Goal: Task Accomplishment & Management: Manage account settings

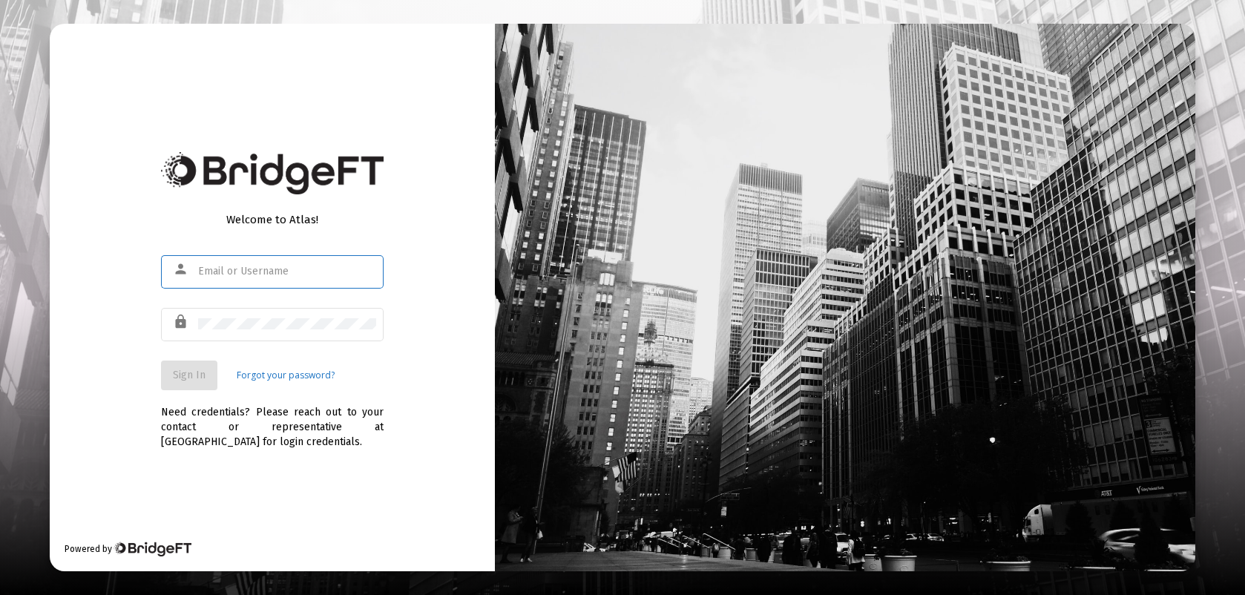
click at [204, 273] on input "text" at bounding box center [287, 272] width 178 height 12
type input "bmosshart@straightline.com"
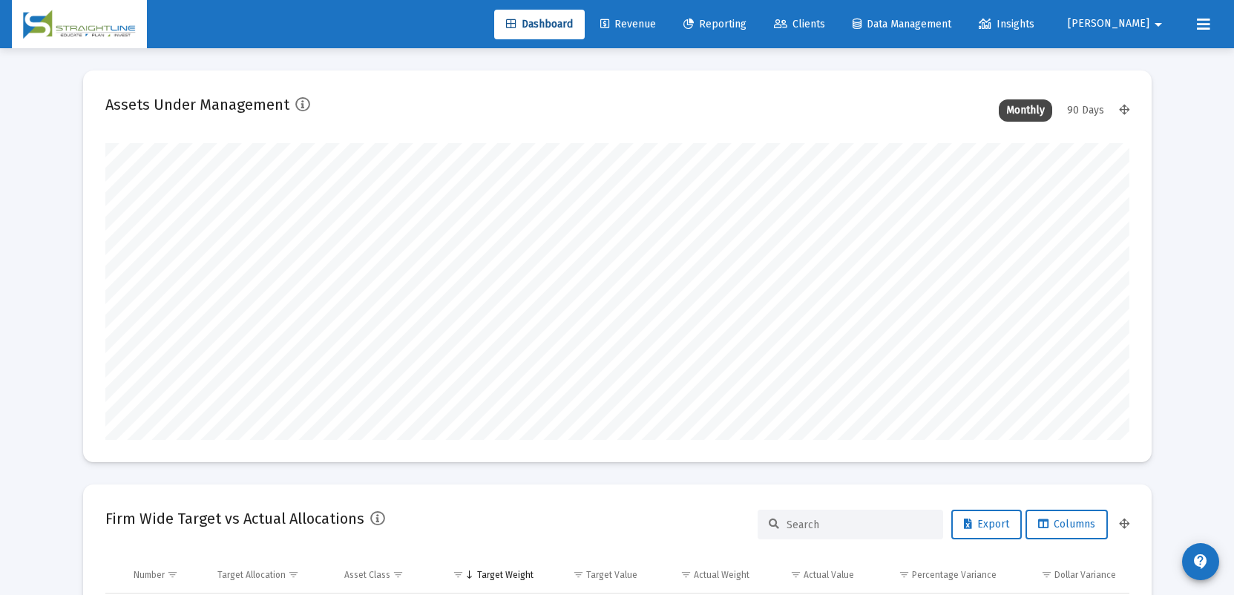
scroll to position [297, 551]
click at [825, 24] on span "Clients" at bounding box center [799, 24] width 51 height 13
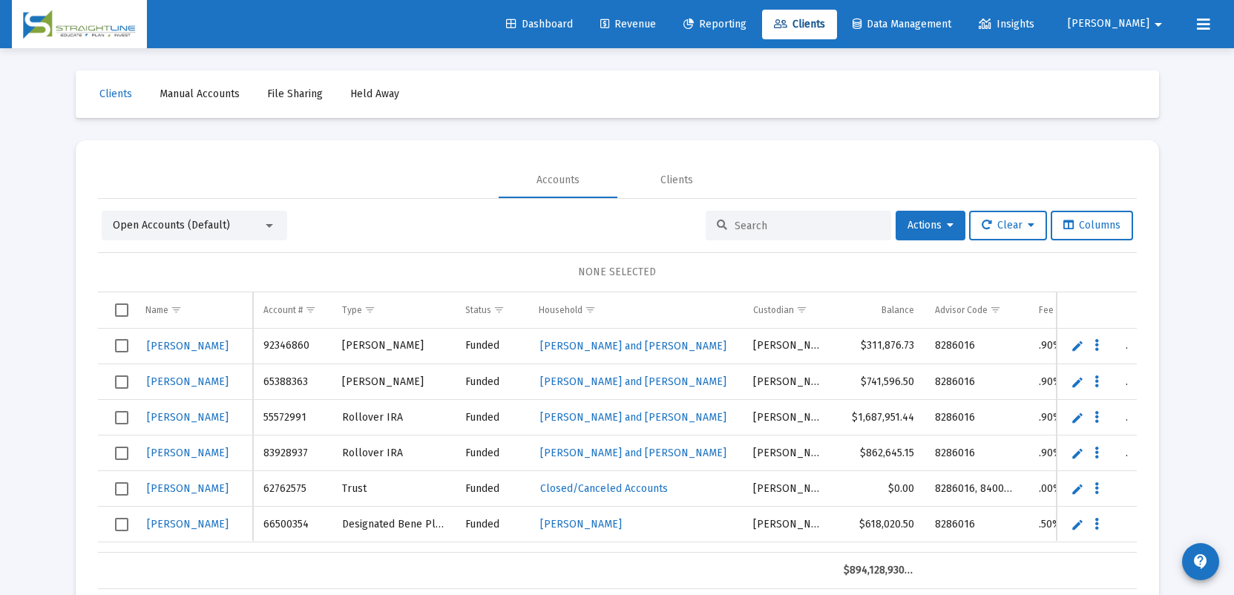
click at [739, 225] on input at bounding box center [806, 226] width 145 height 13
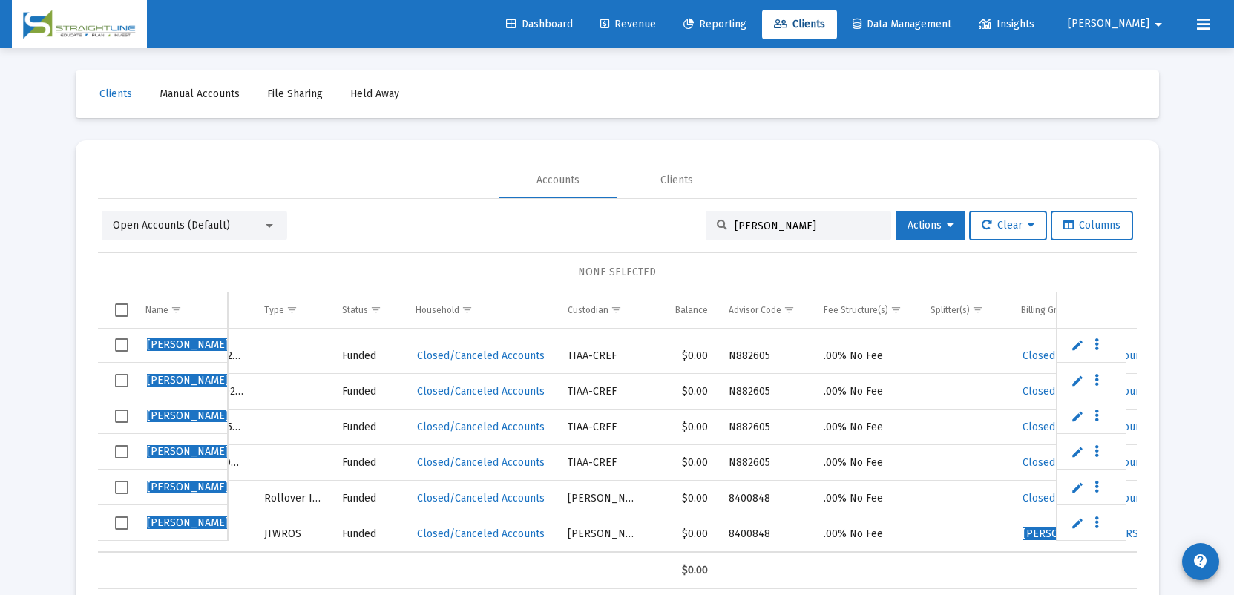
type input "[PERSON_NAME]"
click at [121, 521] on span "Select row" at bounding box center [121, 522] width 13 height 13
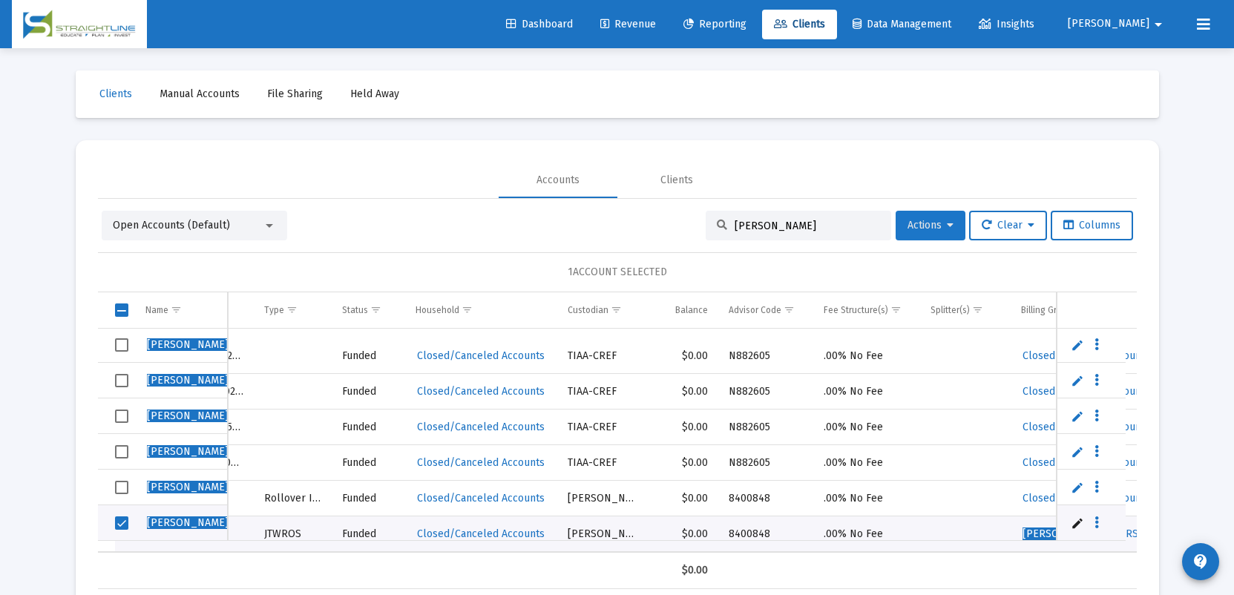
click at [947, 224] on icon at bounding box center [950, 225] width 7 height 10
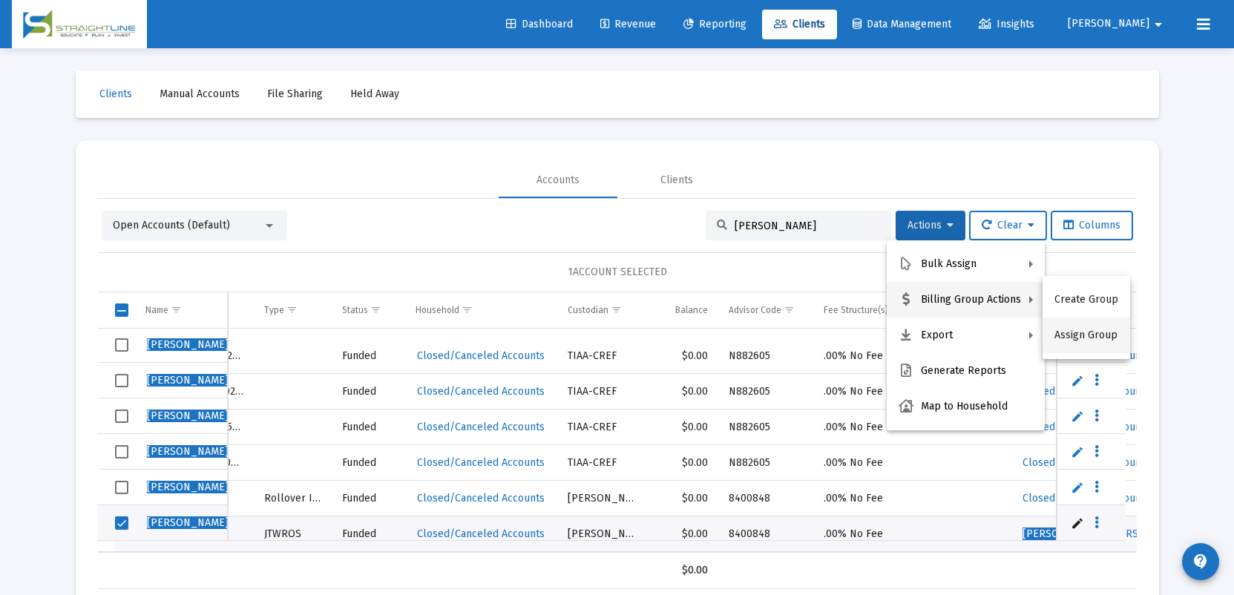
click at [1063, 337] on button "Assign Group" at bounding box center [1086, 335] width 88 height 36
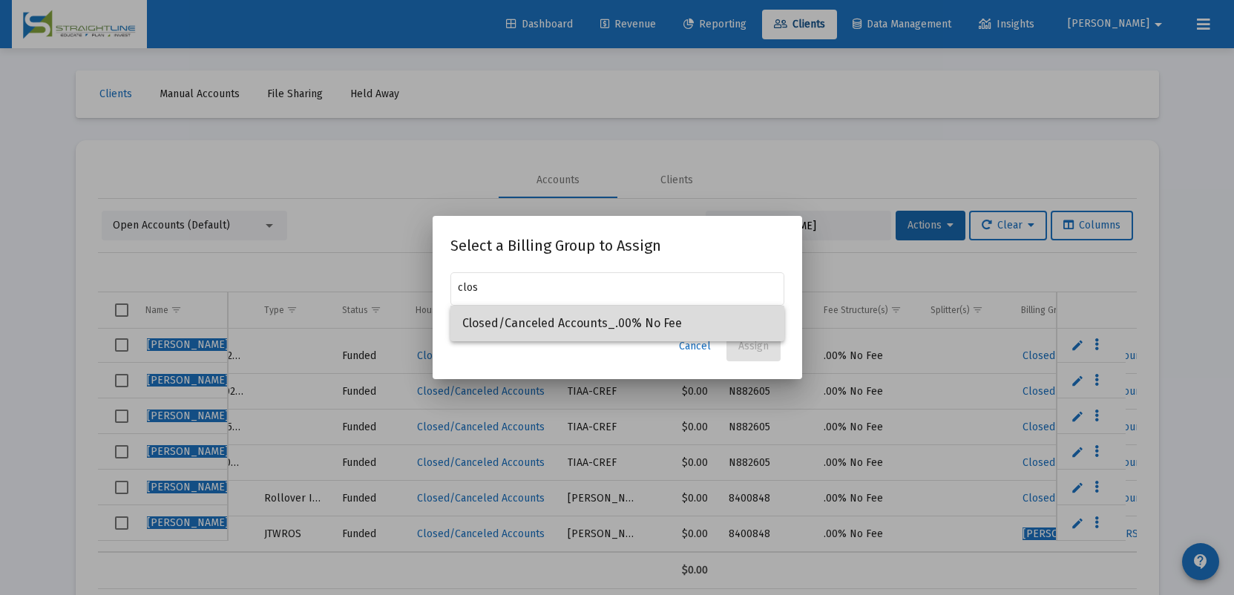
click at [513, 327] on span "Closed/Canceled Accounts_.00% No Fee" at bounding box center [617, 324] width 310 height 36
type input "Closed/Canceled Accounts_.00% No Fee"
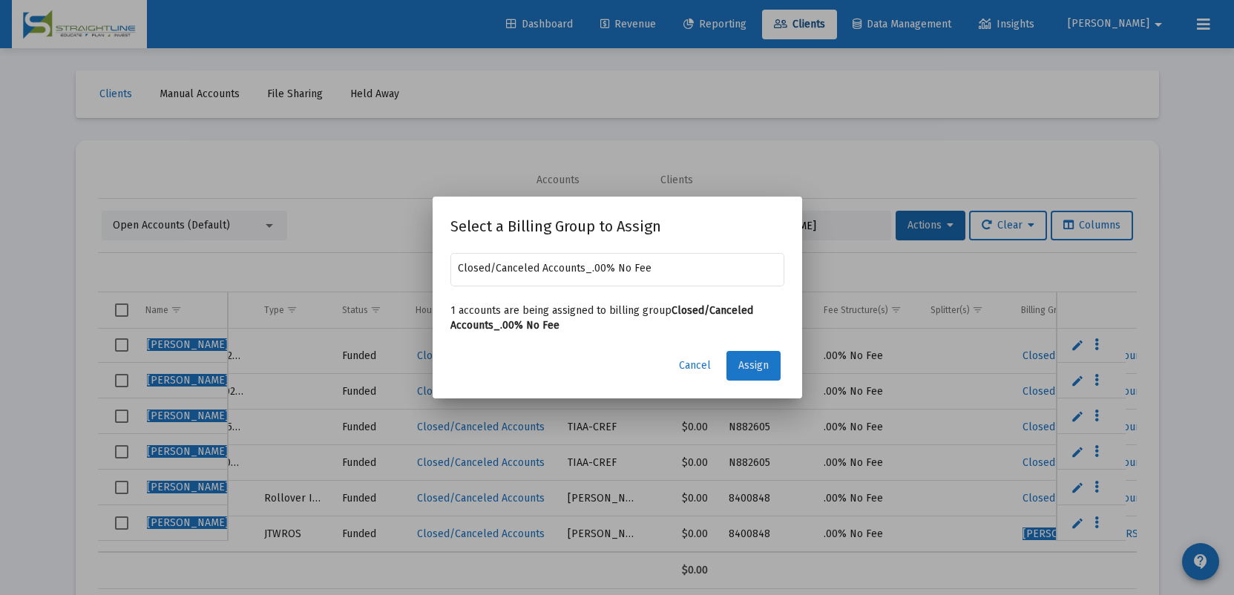
click at [754, 366] on span "Assign" at bounding box center [753, 365] width 30 height 13
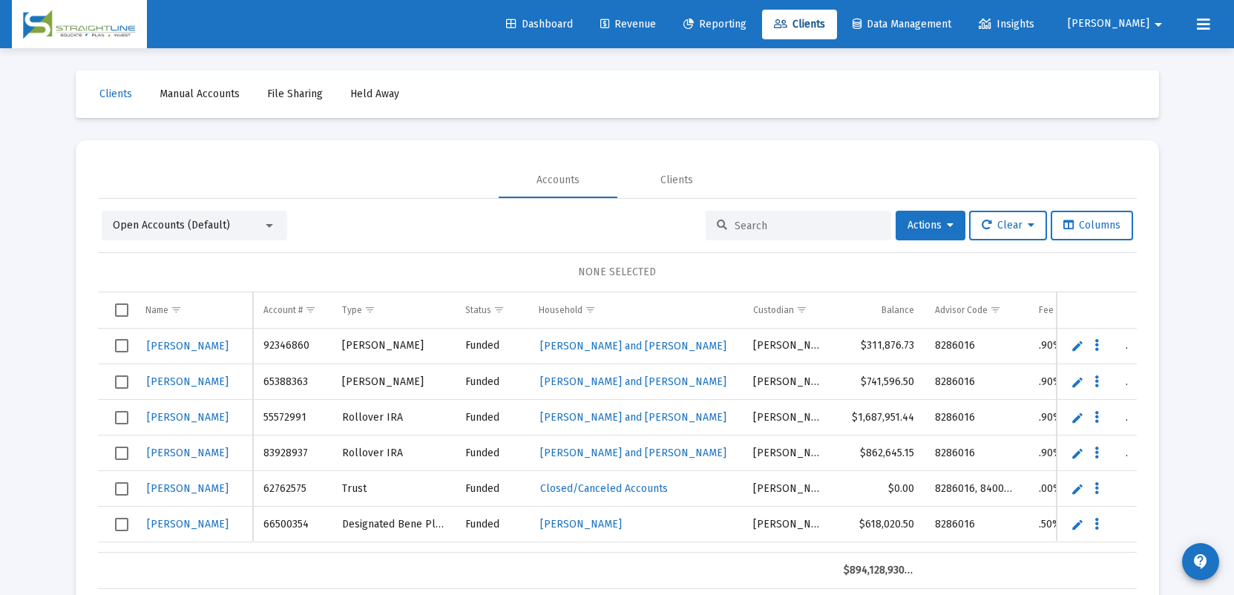
click at [742, 229] on input at bounding box center [806, 226] width 145 height 13
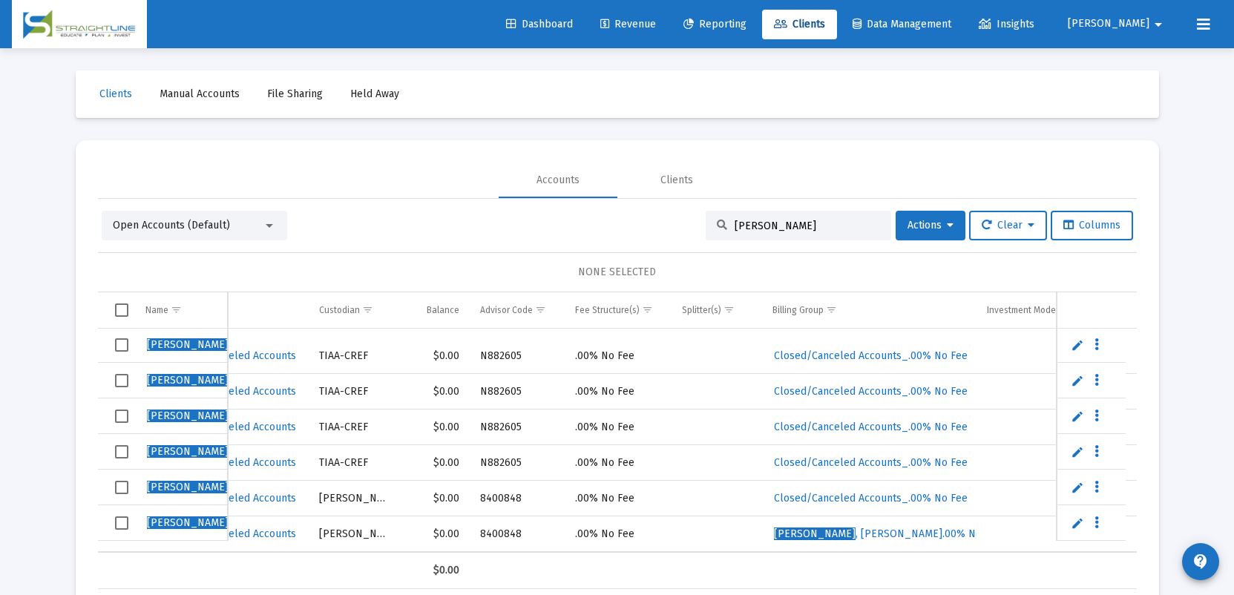
scroll to position [0, 363]
click at [124, 522] on span "Select row" at bounding box center [121, 522] width 13 height 13
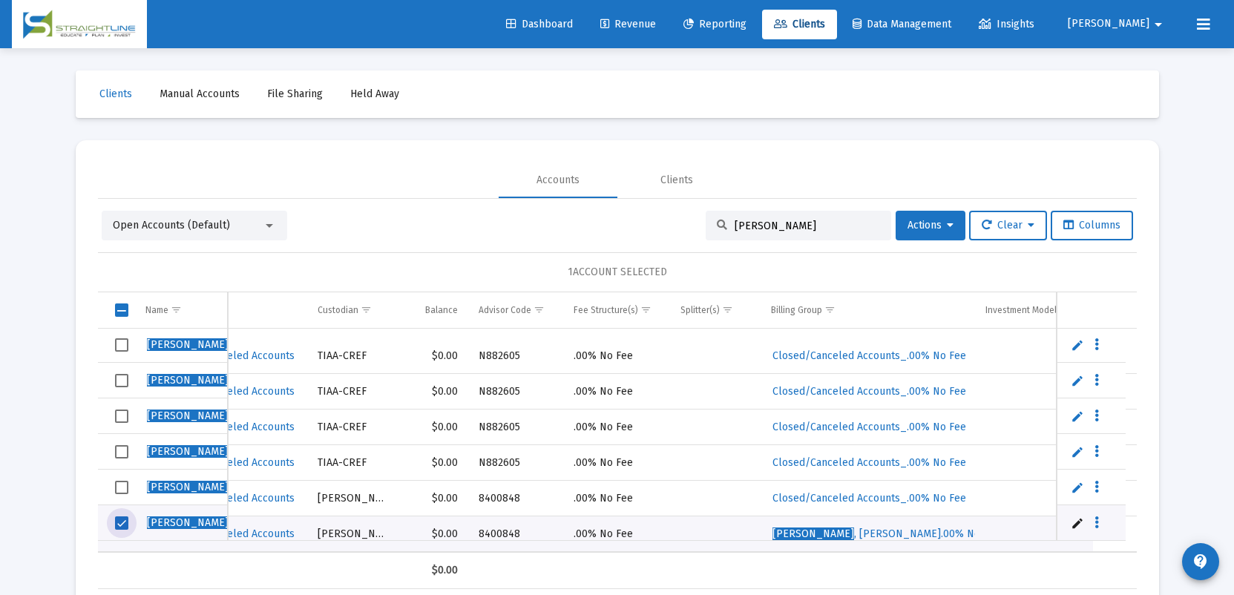
click at [1076, 523] on link "Edit" at bounding box center [1076, 522] width 13 height 13
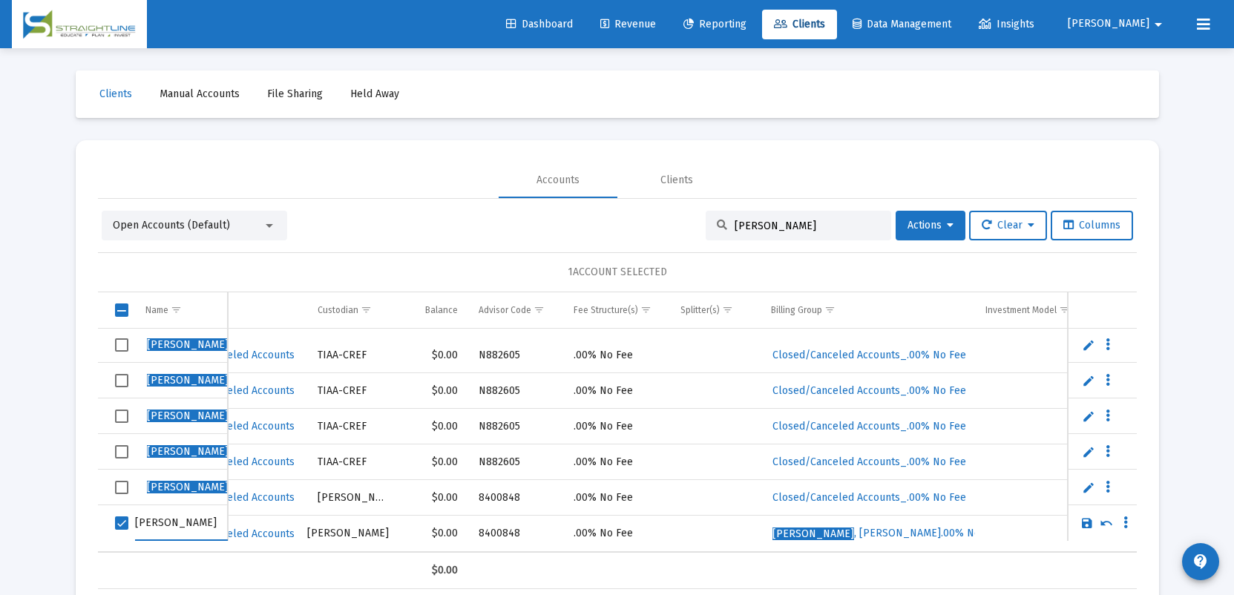
click at [1086, 521] on link "Save" at bounding box center [1086, 522] width 13 height 13
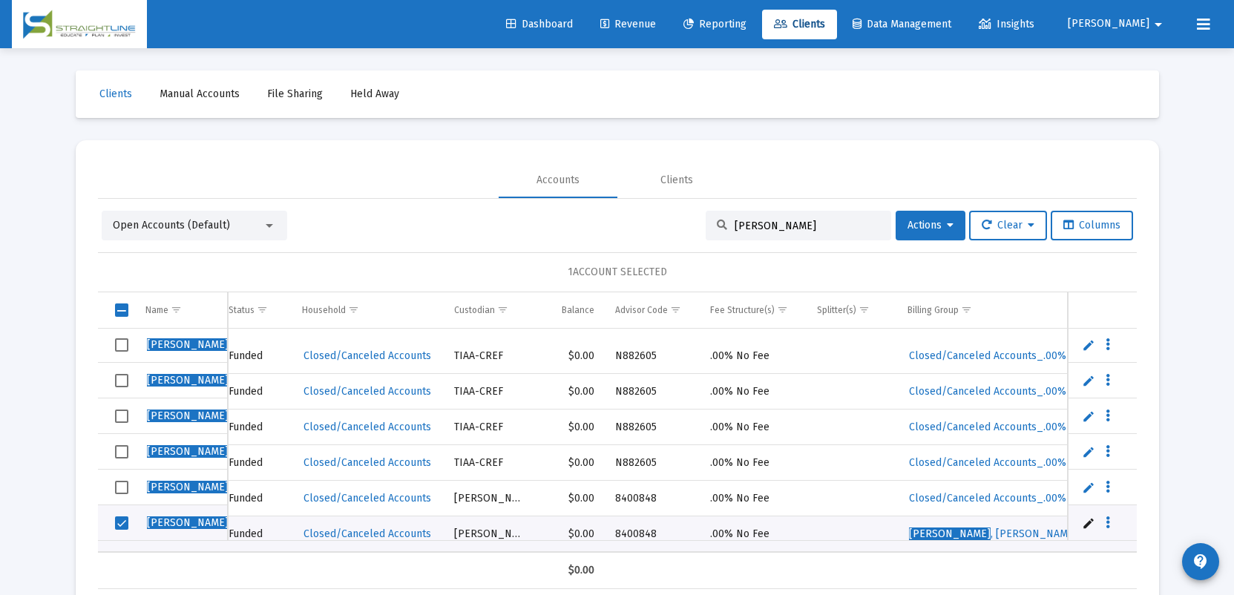
scroll to position [108, 65]
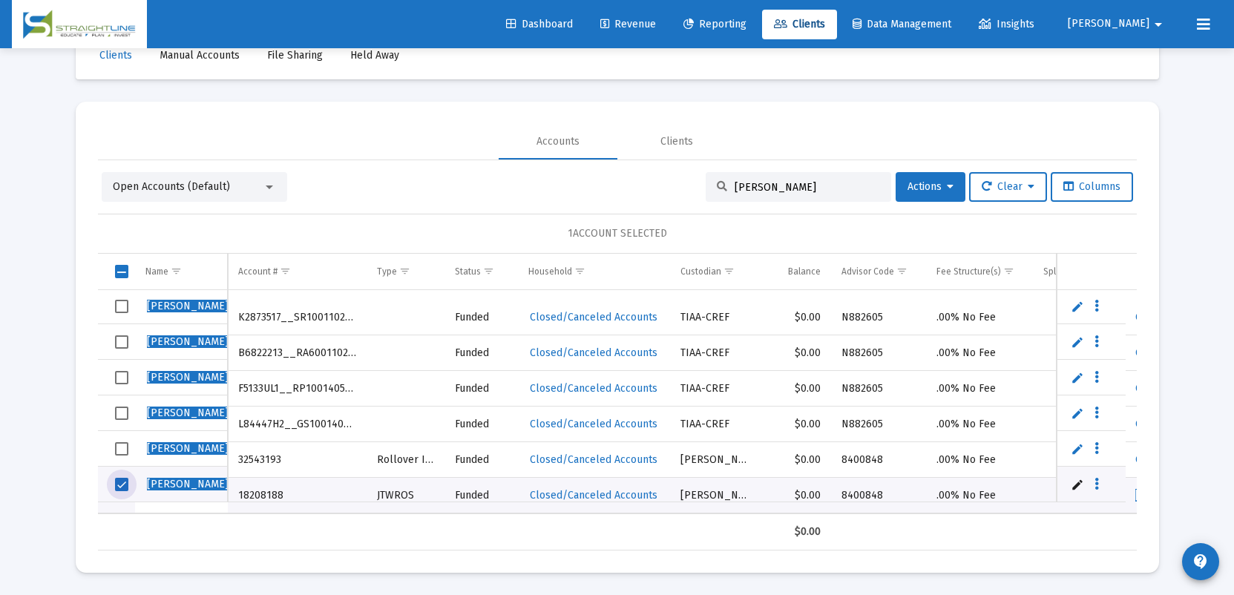
click at [122, 483] on span "Select row" at bounding box center [121, 484] width 13 height 13
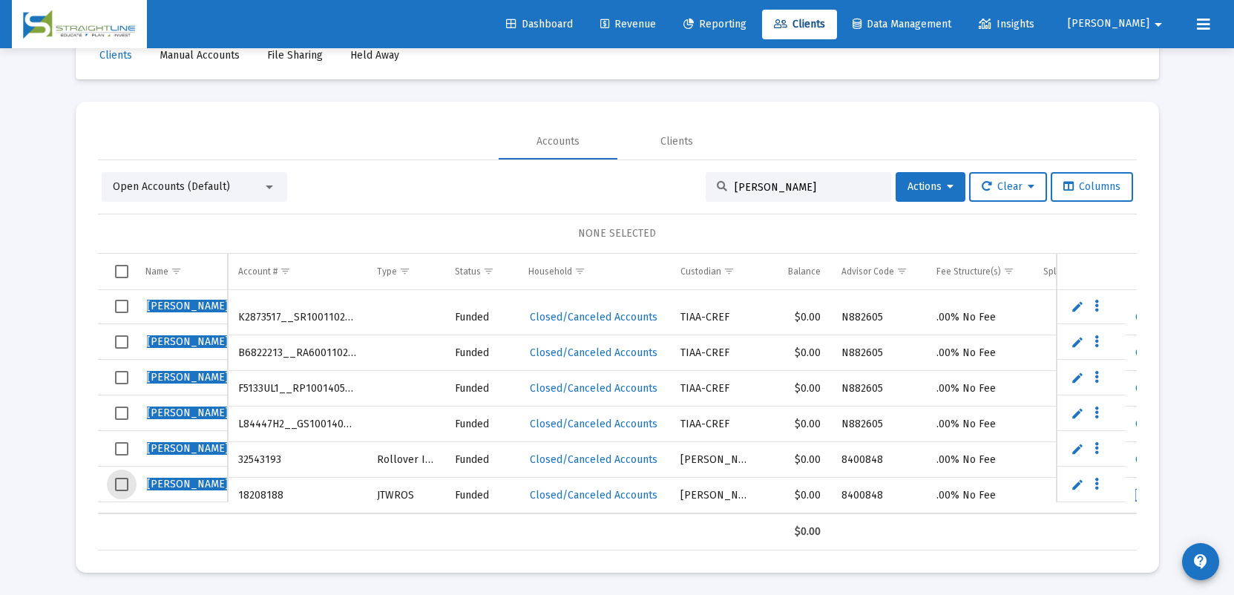
click at [269, 186] on div at bounding box center [269, 187] width 7 height 4
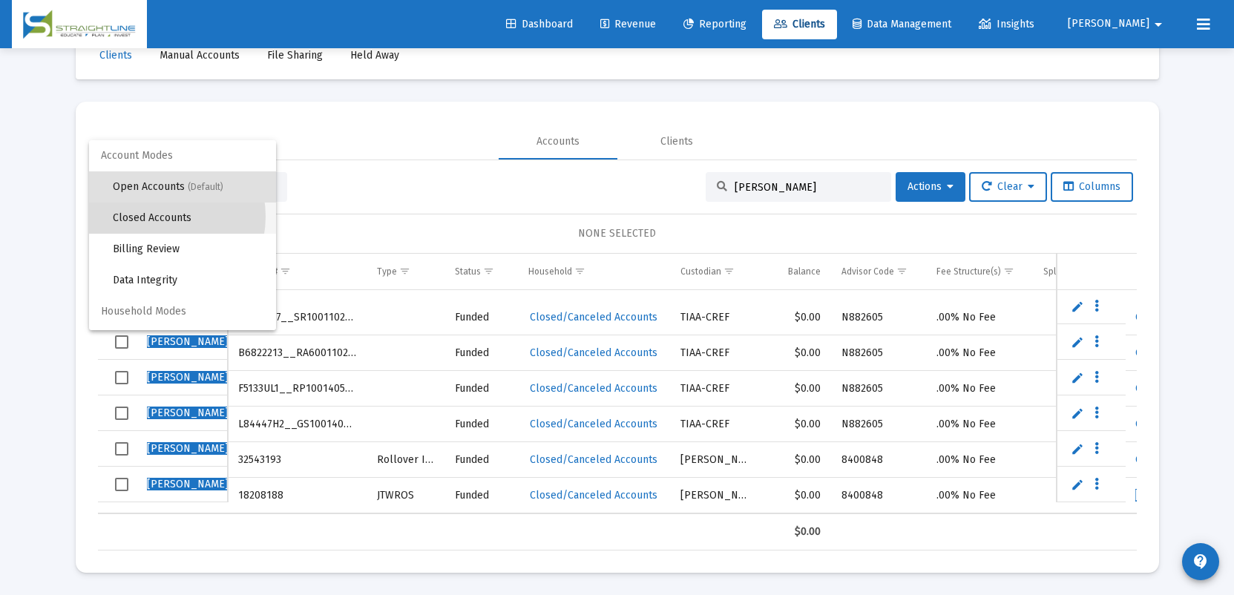
click at [158, 217] on span "Closed Accounts" at bounding box center [188, 218] width 151 height 31
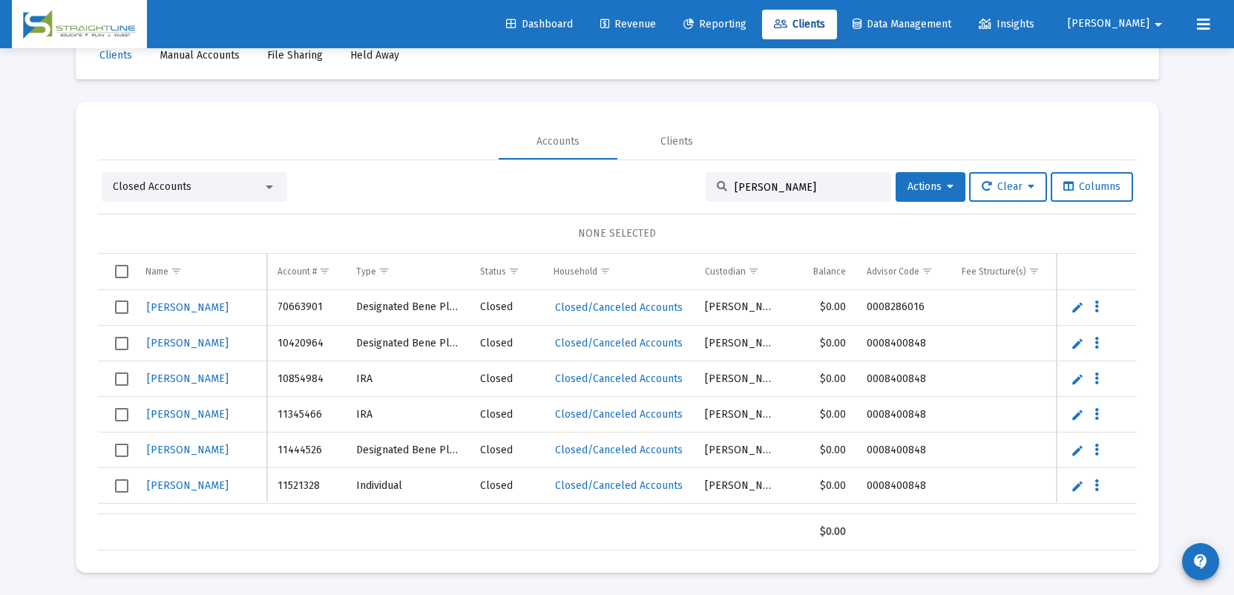
click at [786, 183] on input "[PERSON_NAME]" at bounding box center [806, 187] width 145 height 13
type input "[PERSON_NAME]"
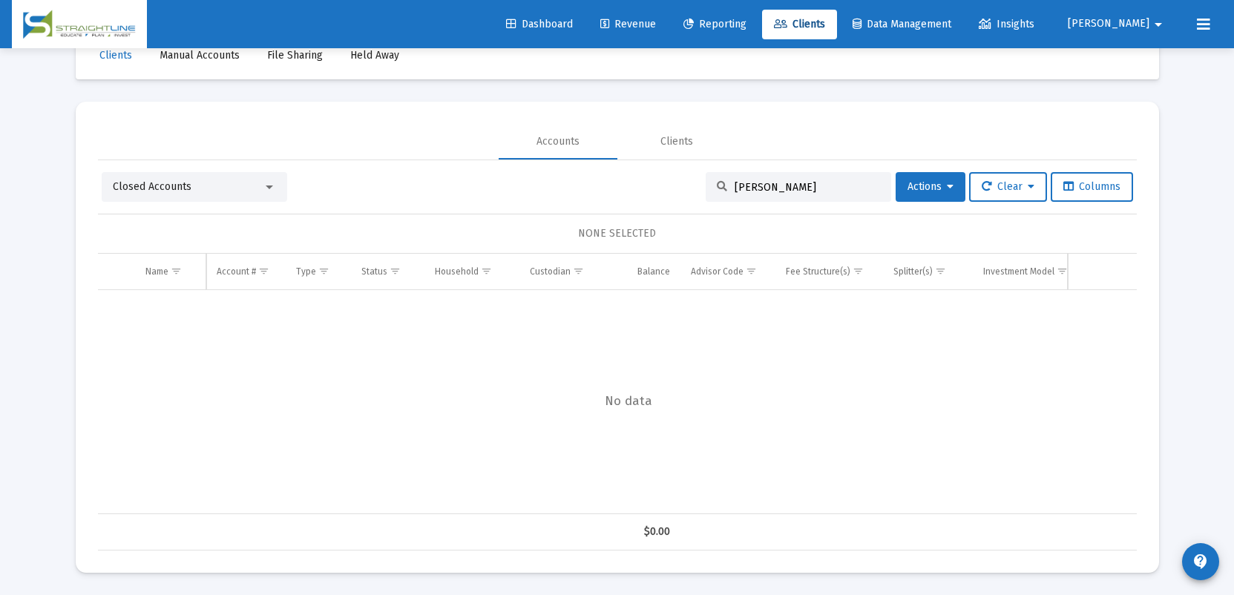
click at [271, 188] on div at bounding box center [269, 187] width 7 height 4
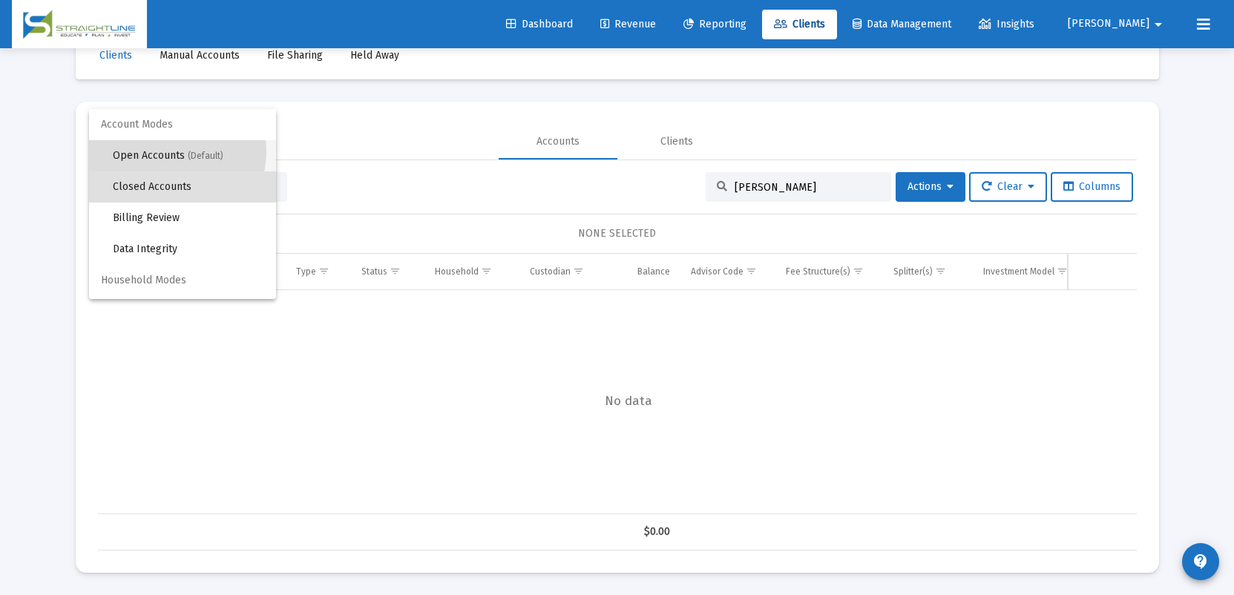
click at [174, 151] on span "Open Accounts (Default)" at bounding box center [188, 155] width 151 height 31
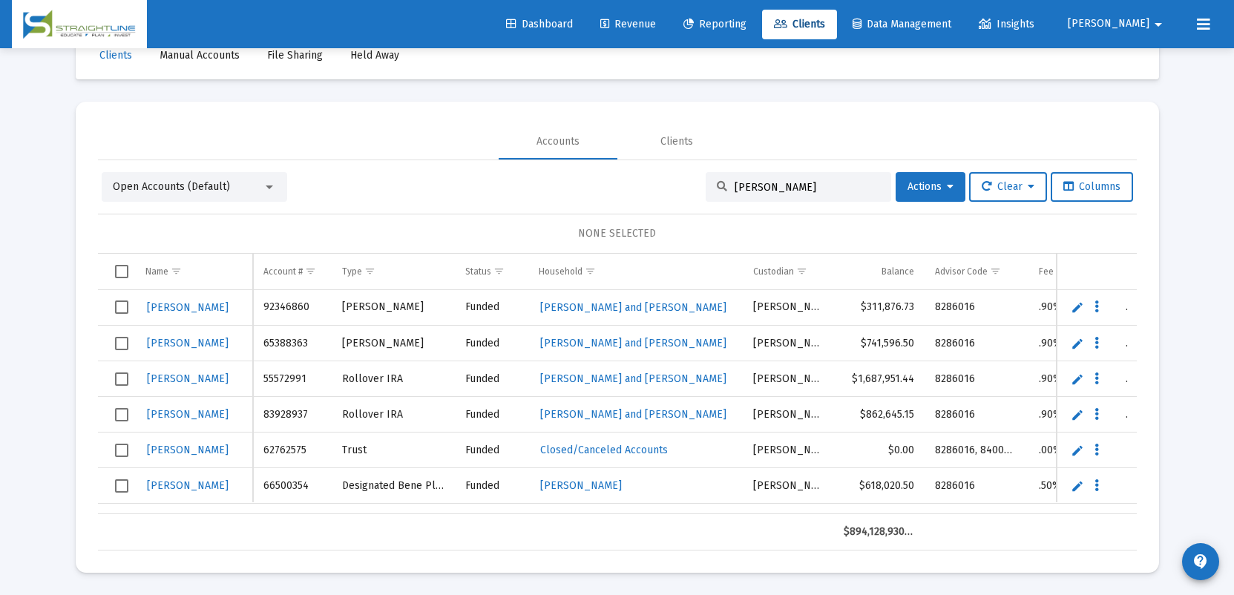
click at [1145, 24] on span "[PERSON_NAME]" at bounding box center [1108, 24] width 82 height 13
click at [1154, 96] on button "Logout" at bounding box center [1154, 99] width 88 height 36
